Goal: Task Accomplishment & Management: Manage account settings

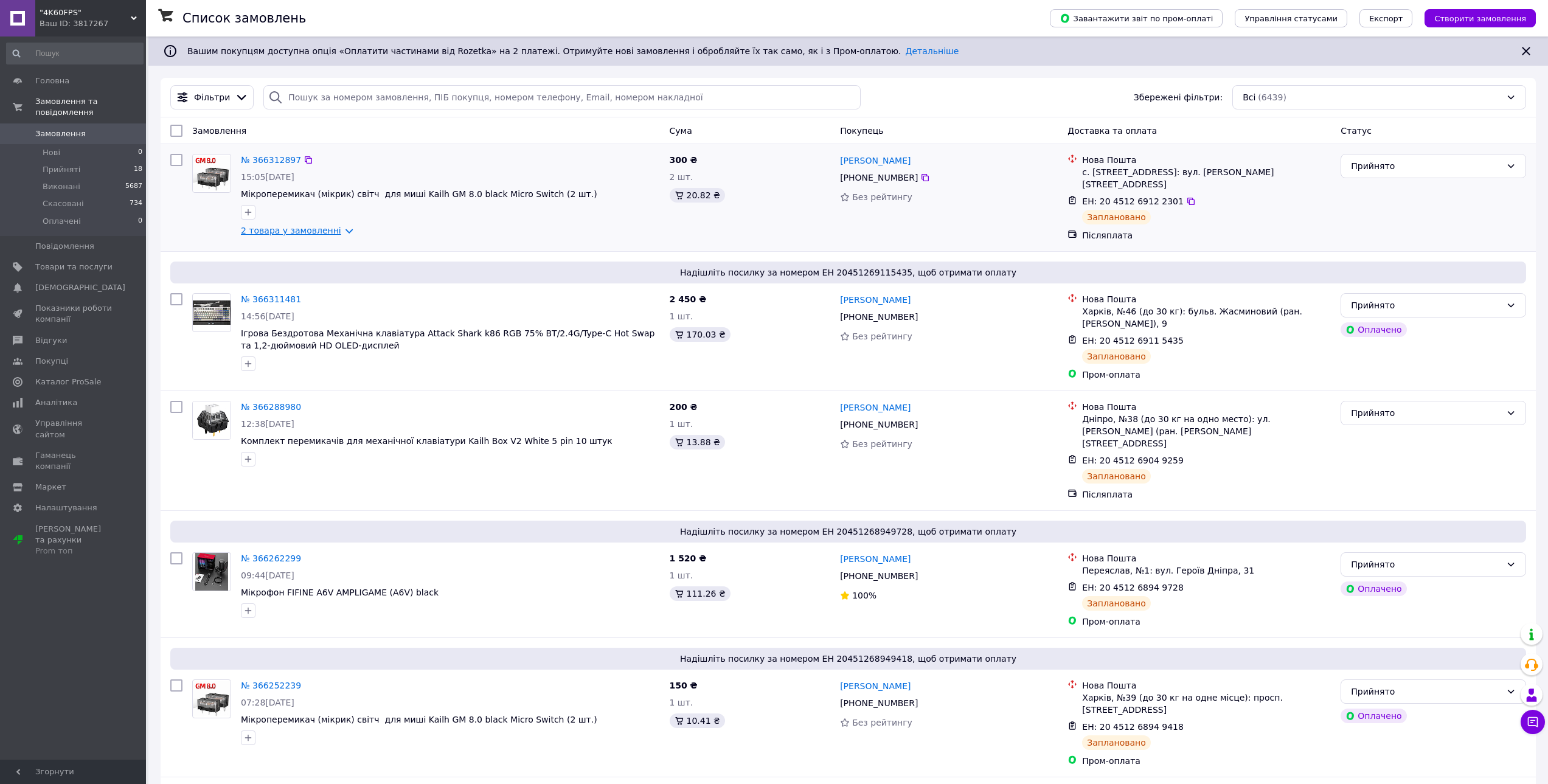
drag, startPoint x: 272, startPoint y: 160, endPoint x: 285, endPoint y: 230, distance: 71.2
drag, startPoint x: 273, startPoint y: 386, endPoint x: 274, endPoint y: 392, distance: 6.1
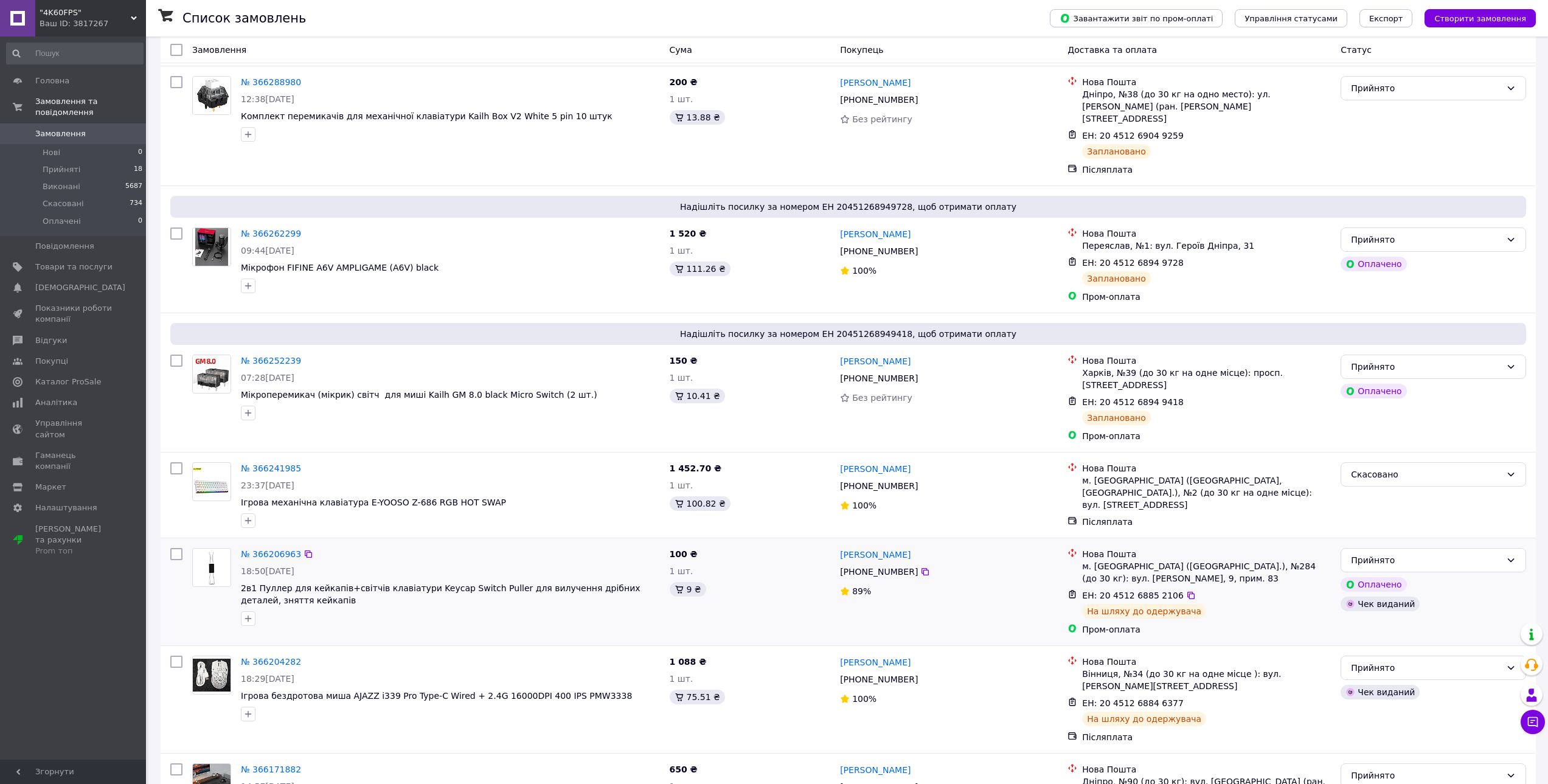
scroll to position [326, 0]
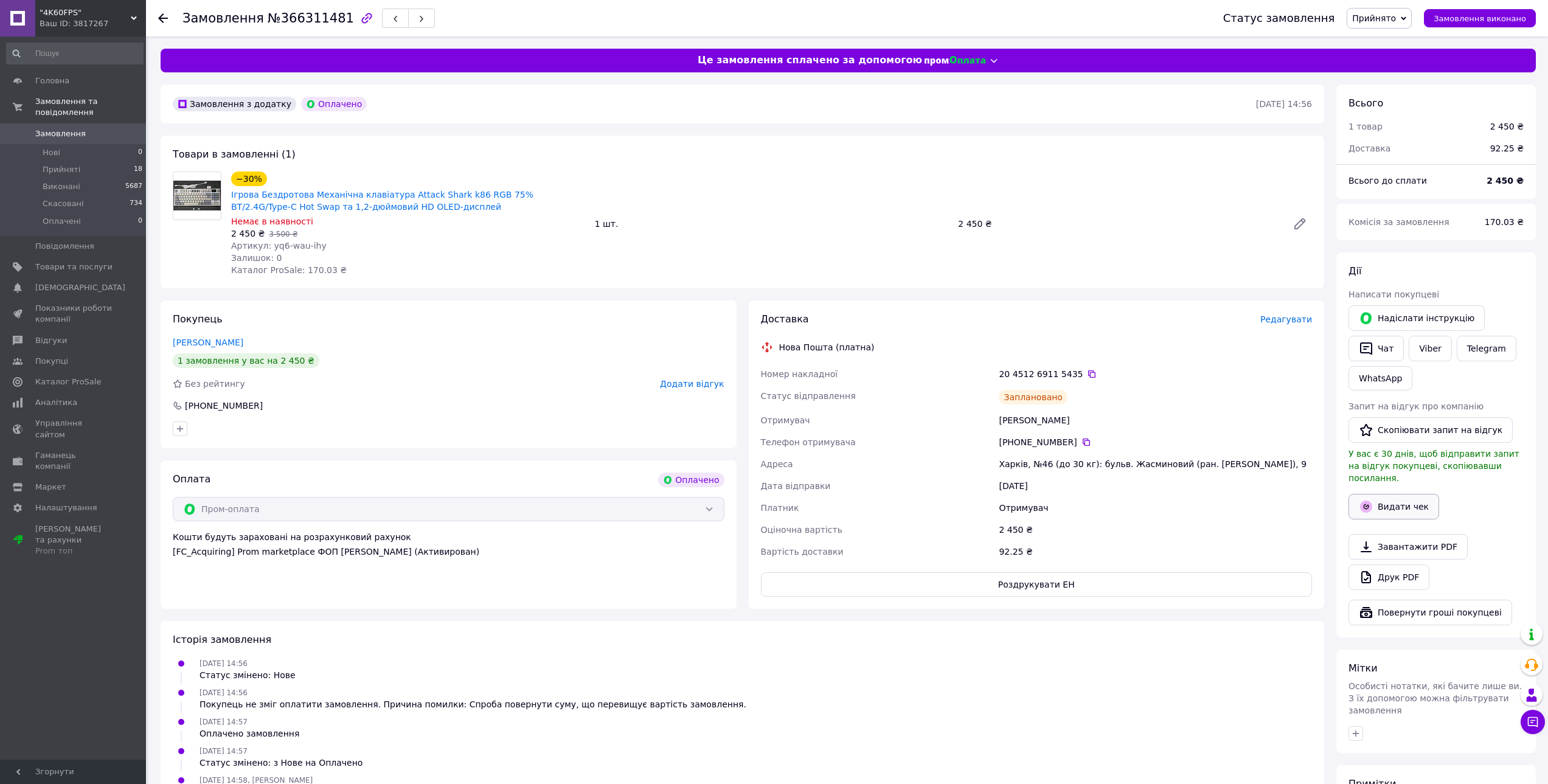
click at [1410, 496] on button "Видати чек" at bounding box center [1394, 506] width 91 height 26
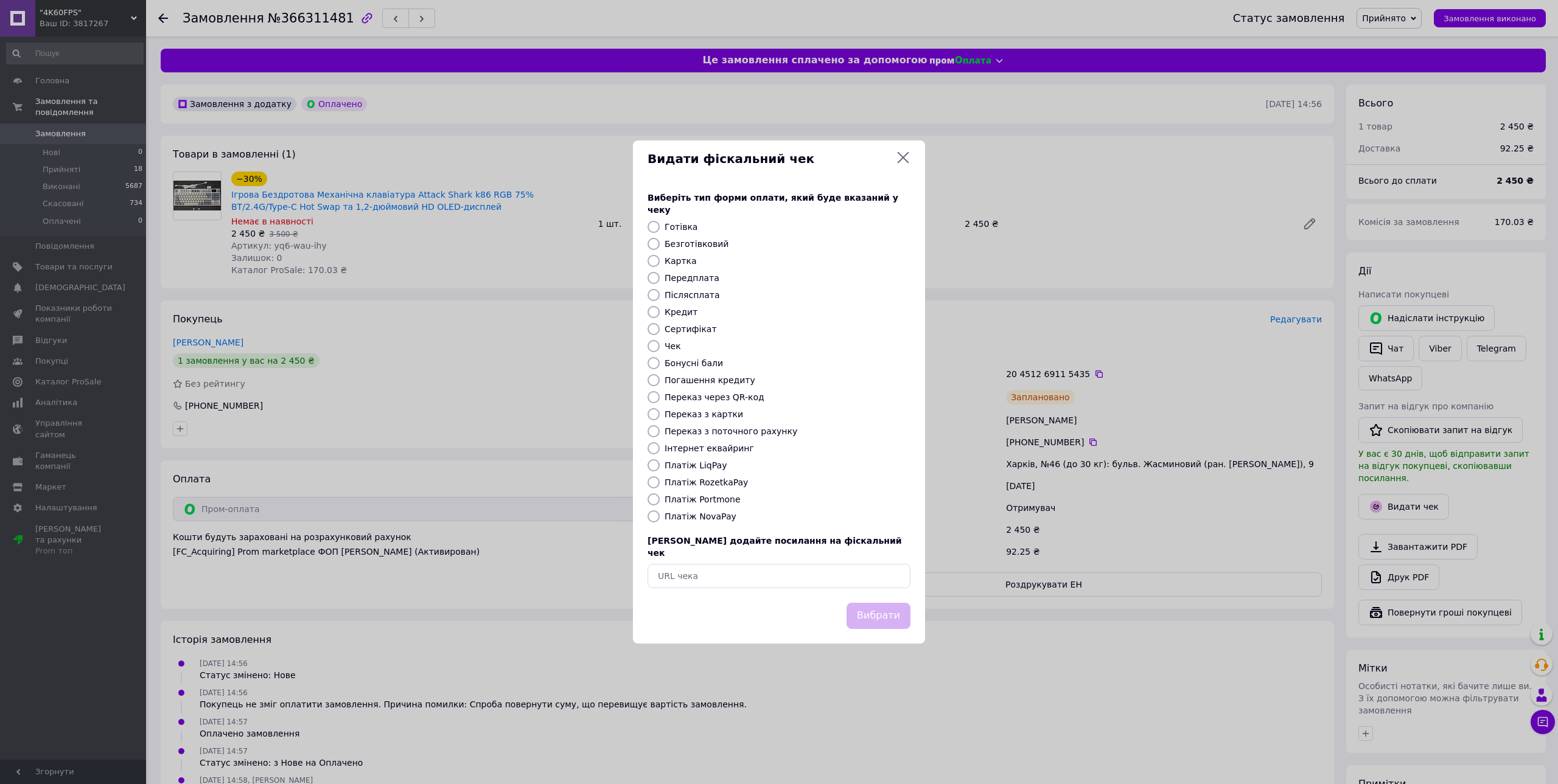
click at [722, 481] on label "Платіж RozetkaPay" at bounding box center [705, 482] width 83 height 9
click at [659, 481] on input "Платіж RozetkaPay" at bounding box center [653, 482] width 12 height 12
radio input "true"
click at [876, 603] on button "Вибрати" at bounding box center [878, 615] width 64 height 26
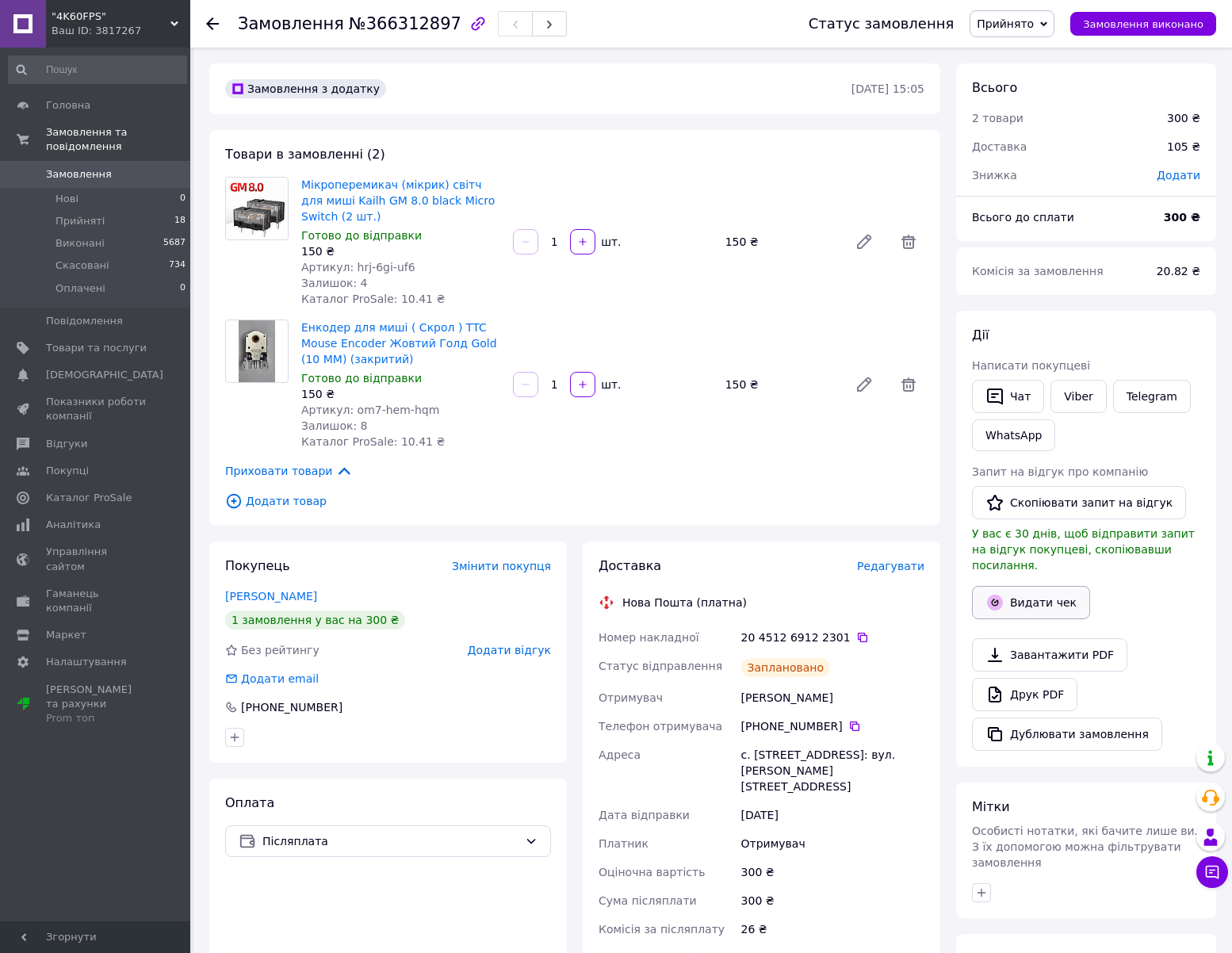
click at [1041, 595] on button "Видати чек" at bounding box center [1030, 603] width 118 height 33
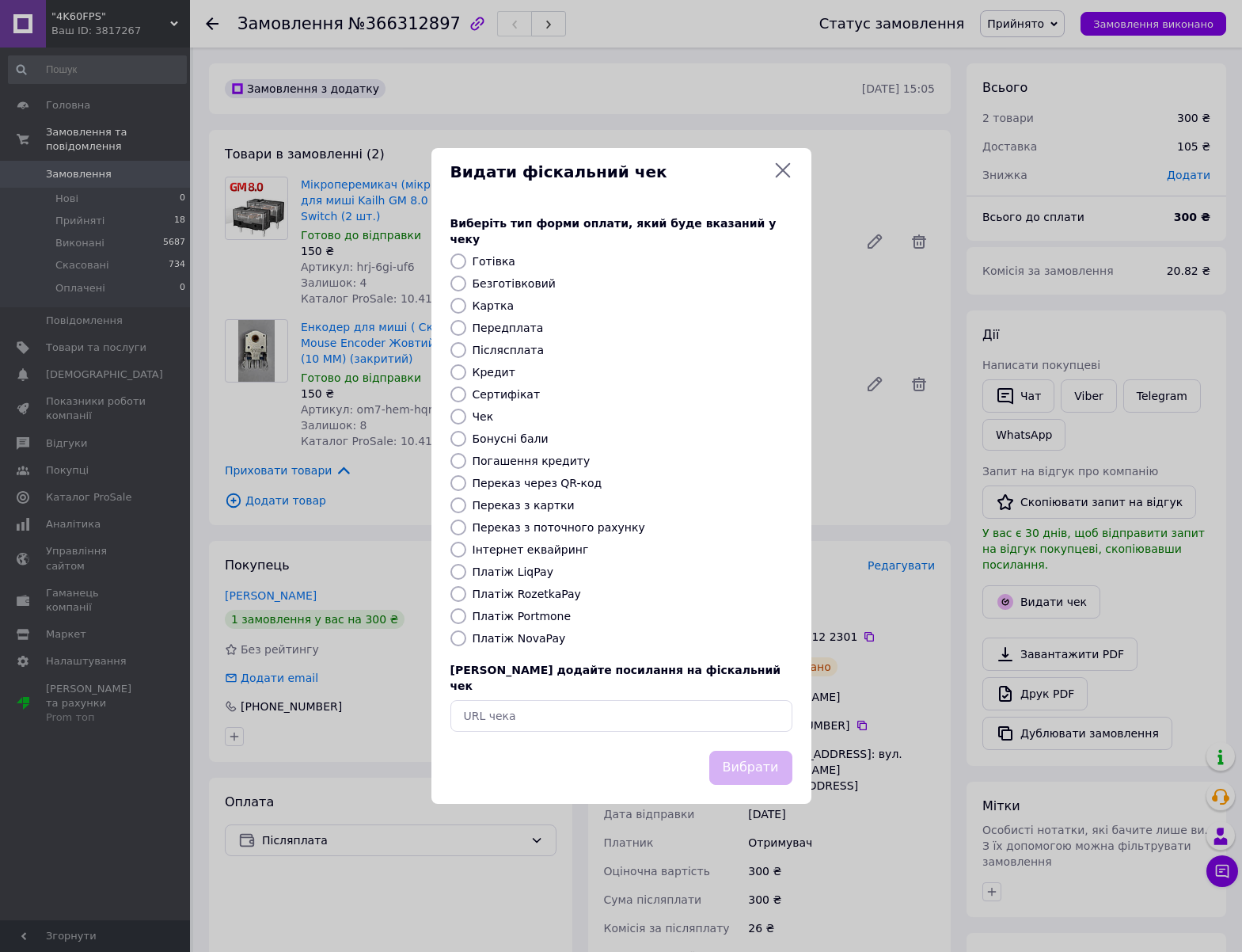
click at [518, 636] on label "Платіж NovaPay" at bounding box center [519, 638] width 93 height 12
click at [466, 636] on input "Платіж NovaPay" at bounding box center [458, 638] width 16 height 16
radio input "true"
click at [763, 757] on button "Вибрати" at bounding box center [751, 767] width 84 height 34
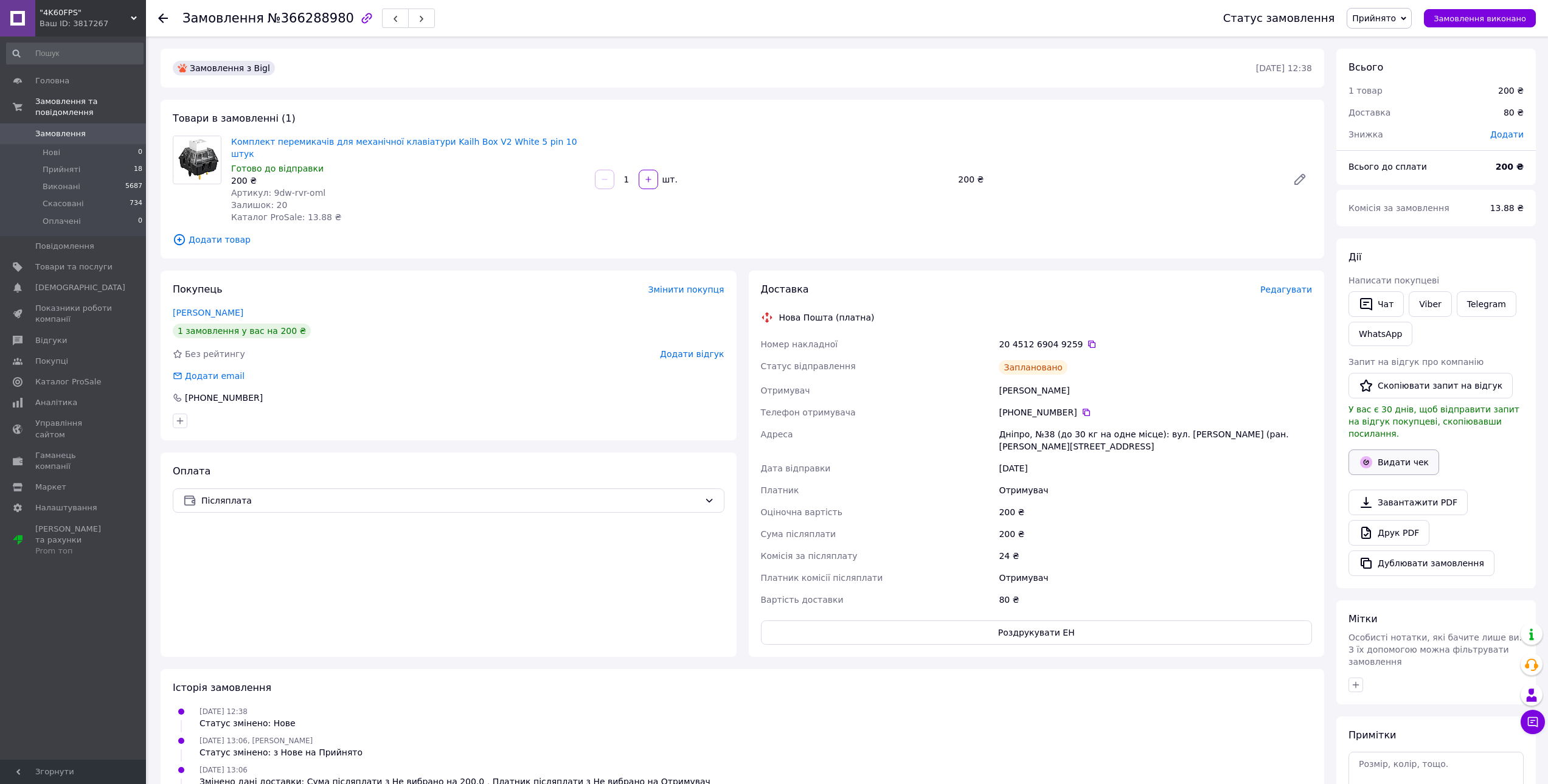
click at [1399, 455] on button "Видати чек" at bounding box center [1394, 463] width 91 height 26
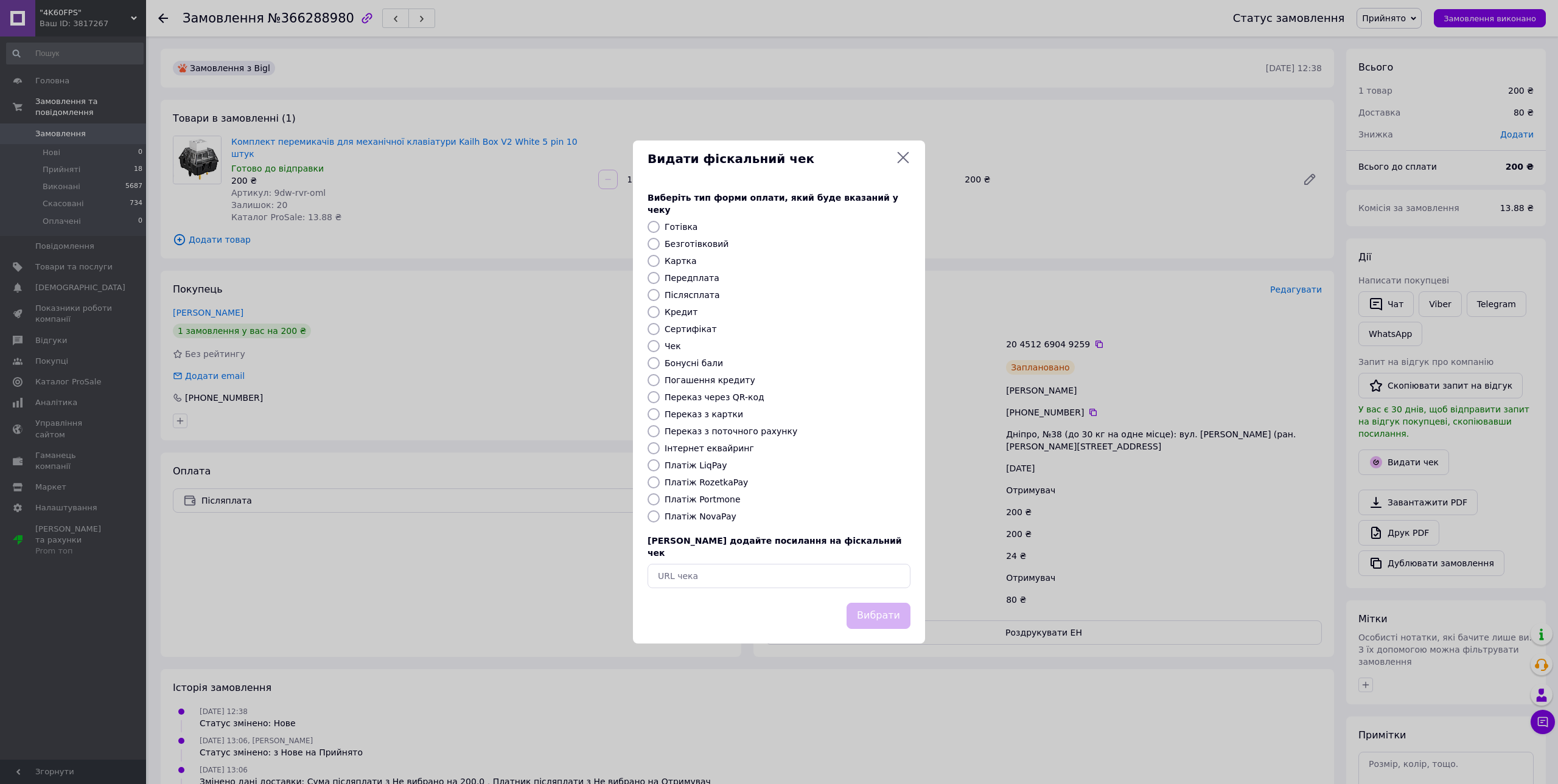
click at [711, 517] on label "Платіж NovaPay" at bounding box center [700, 516] width 72 height 9
click at [659, 517] on input "Платіж NovaPay" at bounding box center [653, 517] width 12 height 12
radio input "true"
click at [888, 608] on button "Вибрати" at bounding box center [878, 615] width 64 height 26
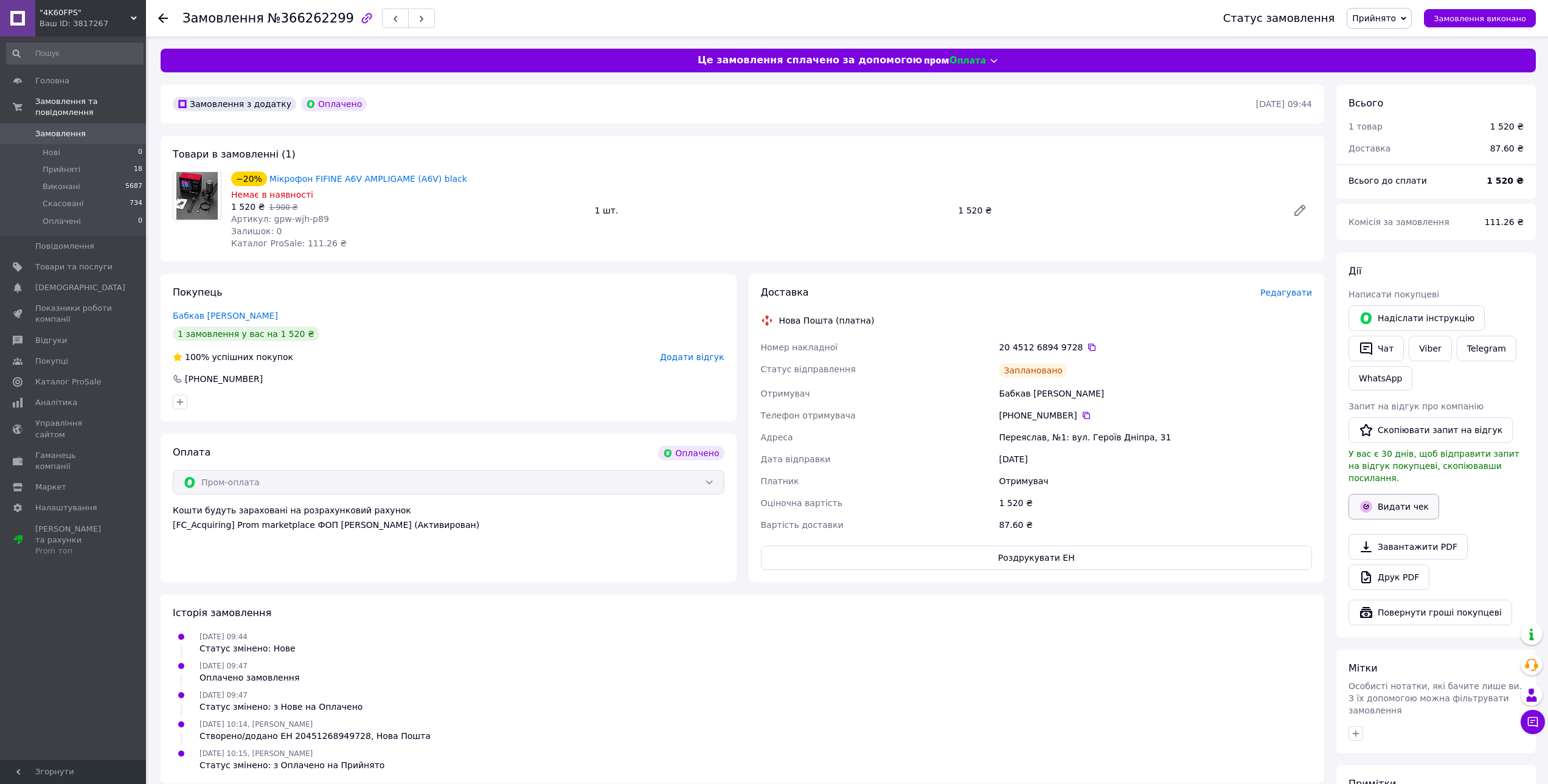
click at [1401, 494] on button "Видати чек" at bounding box center [1394, 506] width 91 height 26
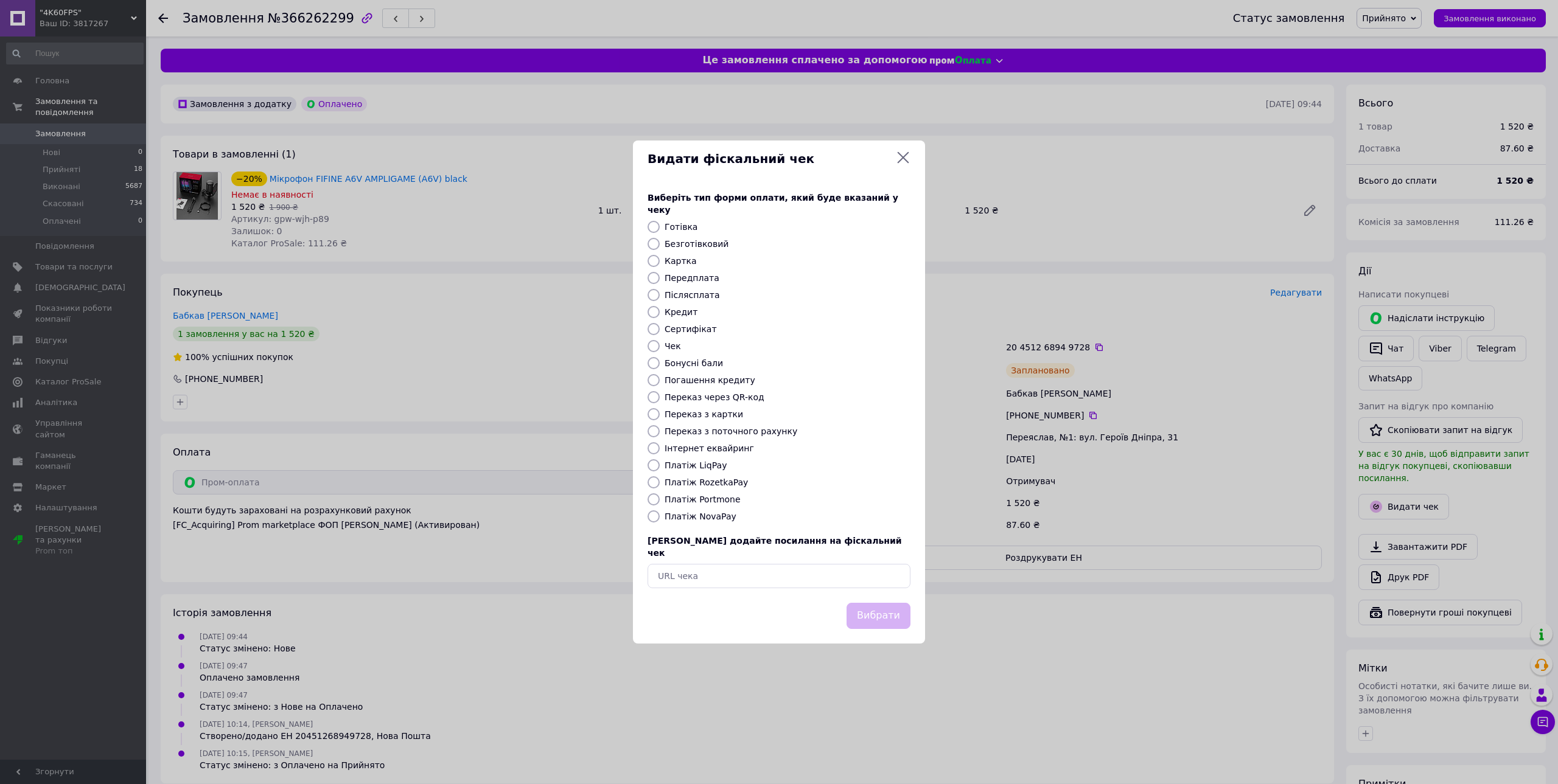
click at [705, 480] on label "Платіж RozetkaPay" at bounding box center [705, 482] width 83 height 9
click at [659, 480] on input "Платіж RozetkaPay" at bounding box center [653, 482] width 12 height 12
radio input "true"
click at [886, 602] on button "Вибрати" at bounding box center [878, 615] width 64 height 26
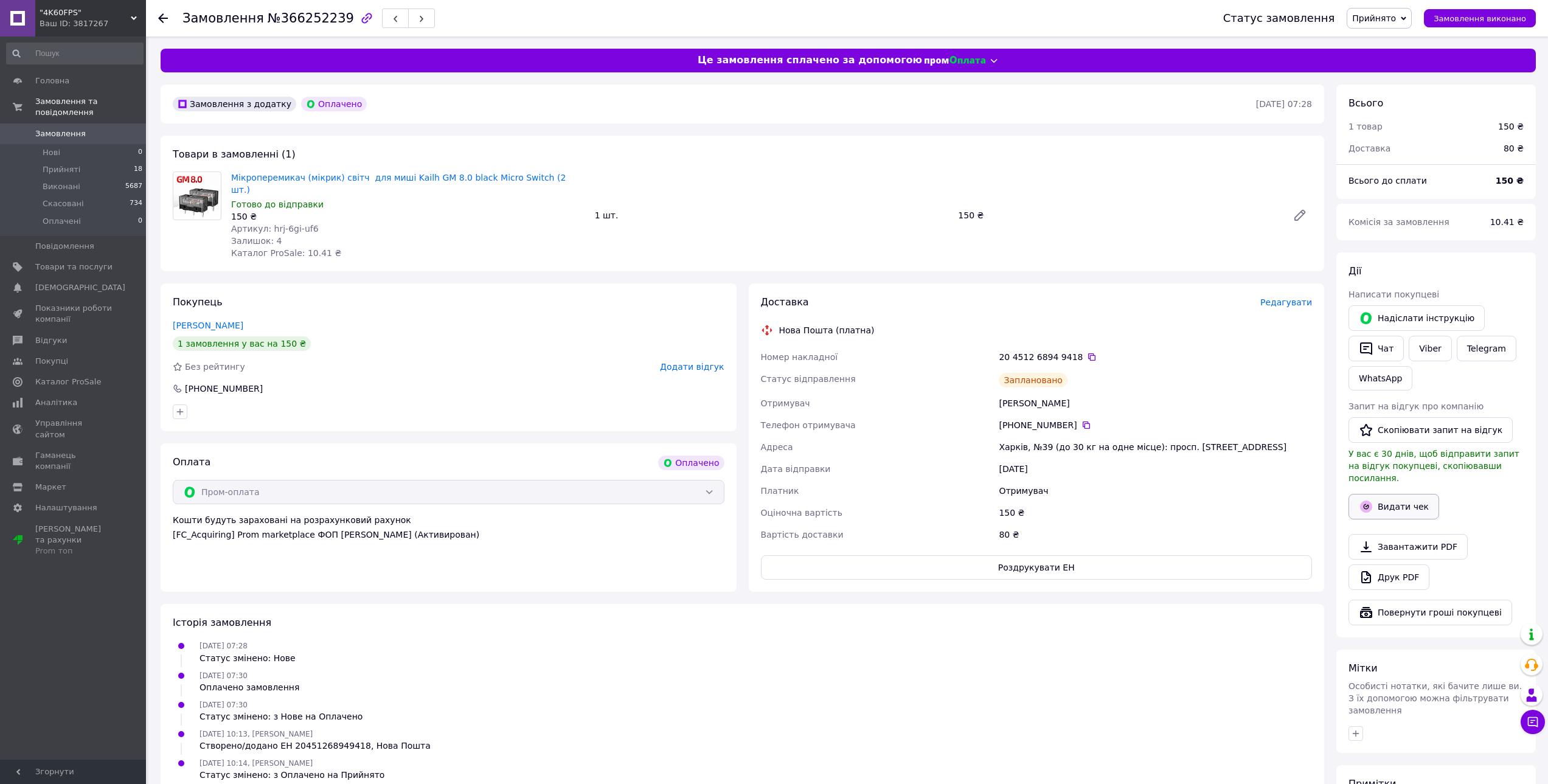
click at [1416, 500] on button "Видати чек" at bounding box center [1394, 506] width 91 height 26
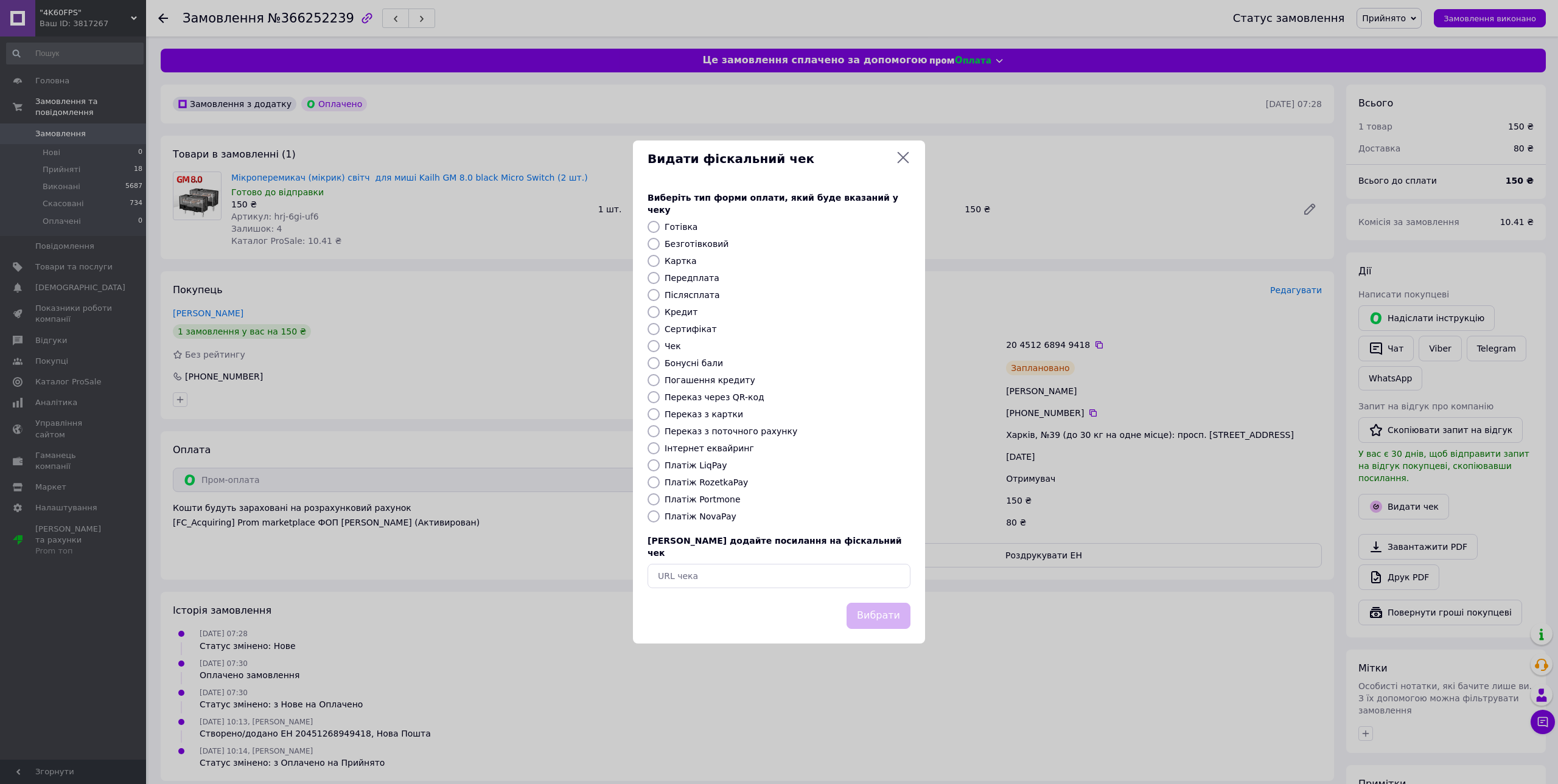
click at [728, 480] on label "Платіж RozetkaPay" at bounding box center [705, 482] width 83 height 9
click at [659, 480] on input "Платіж RozetkaPay" at bounding box center [653, 482] width 12 height 12
radio input "true"
click at [890, 608] on button "Вибрати" at bounding box center [878, 615] width 64 height 26
